Goal: Task Accomplishment & Management: Use online tool/utility

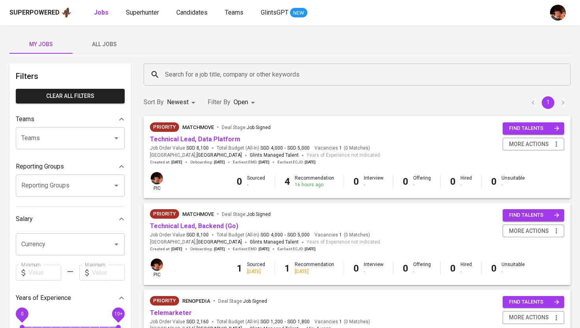
click at [104, 41] on span "All Jobs" at bounding box center [104, 44] width 54 height 10
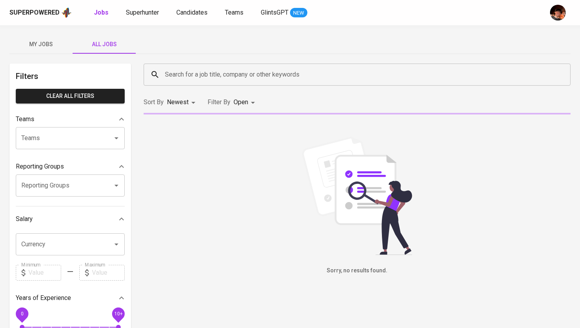
click at [196, 68] on input "Search for a job title, company or other keywords" at bounding box center [359, 74] width 392 height 15
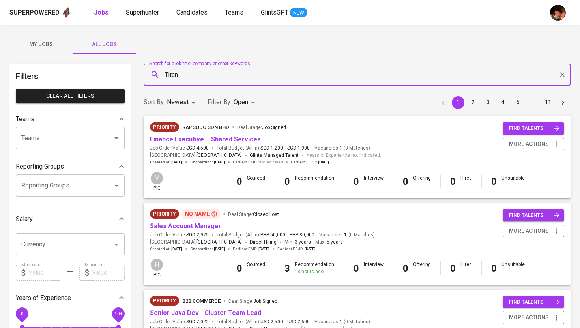
type input "Titan"
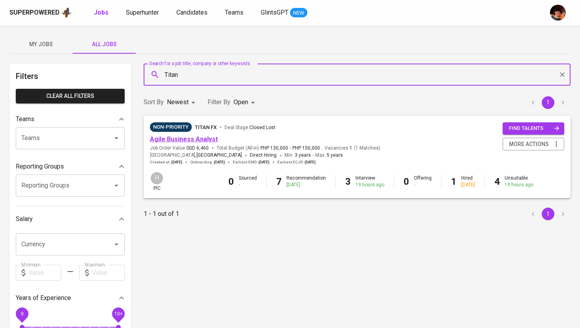
click at [188, 140] on link "Agile Business Analyst" at bounding box center [184, 138] width 68 height 7
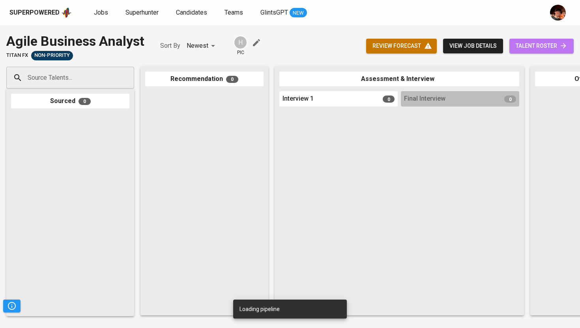
click at [530, 40] on link "talent roster" at bounding box center [541, 46] width 64 height 15
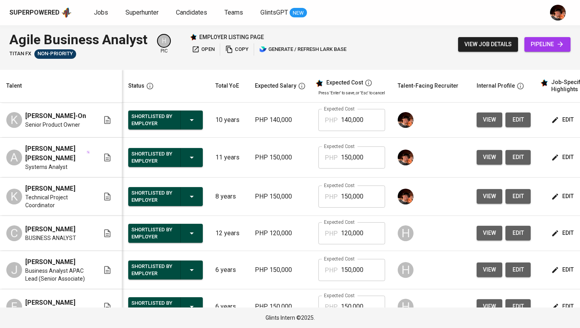
click at [483, 199] on span "view" at bounding box center [489, 196] width 13 height 10
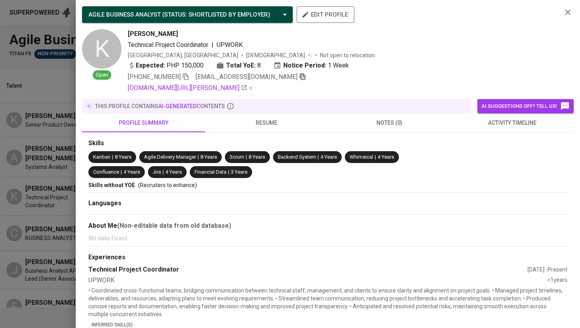
click at [299, 75] on icon "button" at bounding box center [302, 76] width 7 height 7
click at [50, 159] on div at bounding box center [290, 164] width 580 height 328
